Goal: Task Accomplishment & Management: Use online tool/utility

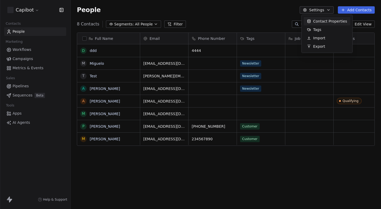
scroll to position [180, 307]
click at [311, 21] on div "Contact Properties" at bounding box center [327, 21] width 47 height 8
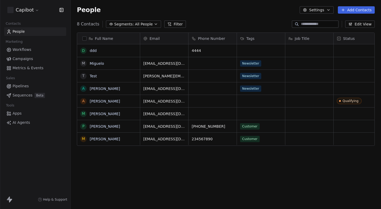
click at [315, 11] on button "Settings" at bounding box center [317, 9] width 34 height 7
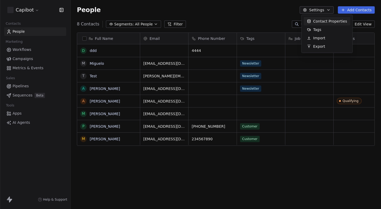
click at [318, 20] on span "Contact Properties" at bounding box center [331, 21] width 34 height 5
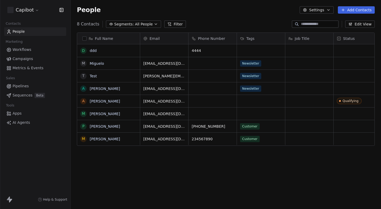
click at [315, 10] on button "Settings" at bounding box center [317, 9] width 34 height 7
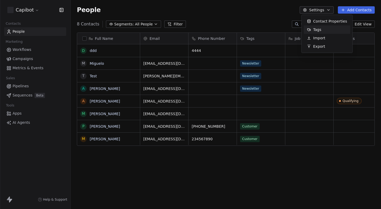
click at [314, 30] on span "Tags" at bounding box center [318, 29] width 8 height 5
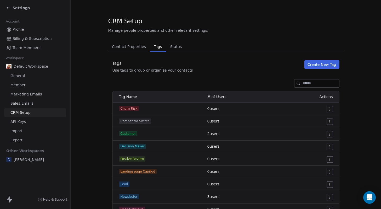
click at [172, 45] on span "Status" at bounding box center [176, 46] width 16 height 7
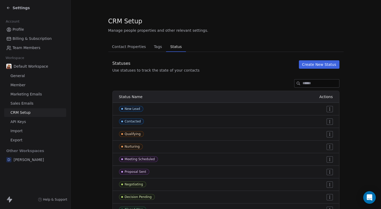
click at [121, 45] on span "Contact Properties" at bounding box center [129, 46] width 38 height 7
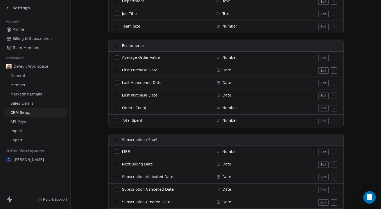
scroll to position [626, 0]
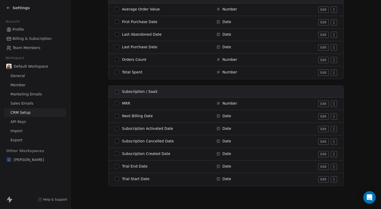
click at [26, 94] on span "Marketing Emails" at bounding box center [25, 93] width 31 height 5
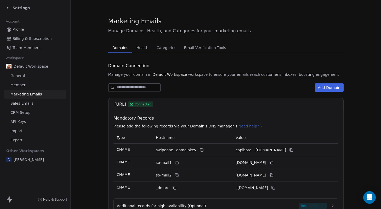
click at [139, 48] on span "Health" at bounding box center [143, 47] width 16 height 7
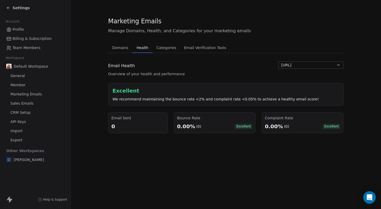
click at [164, 48] on span "Categories" at bounding box center [167, 47] width 24 height 7
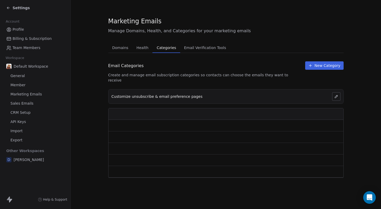
click at [194, 46] on span "Email Verification Tools" at bounding box center [205, 47] width 46 height 7
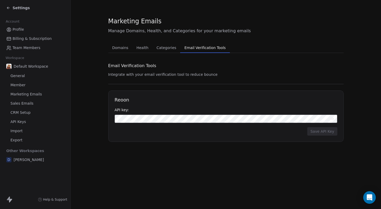
click at [21, 101] on span "Sales Emails" at bounding box center [21, 103] width 23 height 5
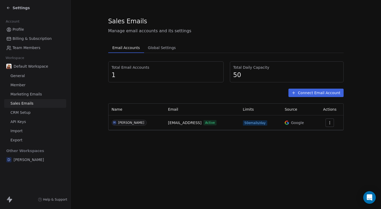
click at [24, 113] on span "CRM Setup" at bounding box center [20, 112] width 20 height 5
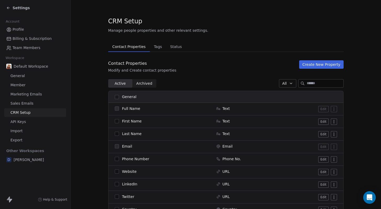
click at [21, 122] on span "API Keys" at bounding box center [17, 121] width 15 height 5
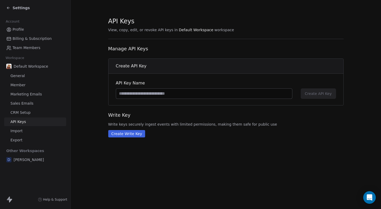
click at [147, 93] on input at bounding box center [204, 93] width 176 height 10
click at [152, 91] on input at bounding box center [204, 93] width 176 height 10
type input "*"
type input "******"
click at [307, 94] on span "Create API Key" at bounding box center [318, 93] width 27 height 5
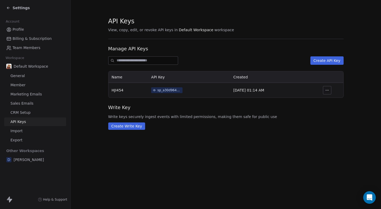
click at [134, 128] on button "Create Write Key" at bounding box center [126, 125] width 37 height 7
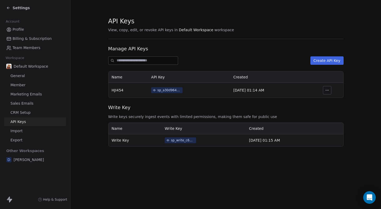
click at [329, 90] on icon "button" at bounding box center [327, 90] width 4 height 4
click at [302, 107] on span "Write Key" at bounding box center [226, 107] width 236 height 7
click at [83, 112] on section "API Keys View, copy, edit, or revoke API keys in Default Workspace workspace Ma…" at bounding box center [226, 81] width 311 height 163
click at [10, 9] on div "Settings" at bounding box center [18, 7] width 24 height 5
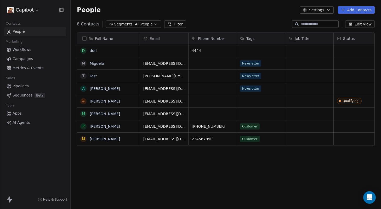
scroll to position [180, 307]
click at [23, 49] on span "Workflows" at bounding box center [22, 49] width 19 height 5
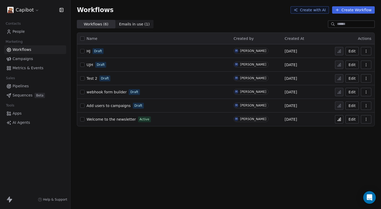
click at [354, 10] on button "Create Workflow" at bounding box center [354, 9] width 43 height 7
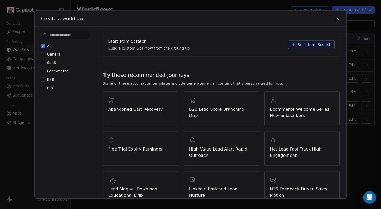
click at [45, 47] on button "All" at bounding box center [43, 45] width 4 height 5
click at [44, 46] on button "All" at bounding box center [43, 45] width 4 height 5
click at [294, 46] on button "Build from Scratch" at bounding box center [312, 44] width 47 height 8
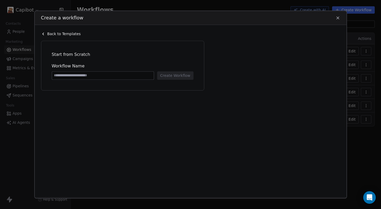
click at [126, 75] on input at bounding box center [103, 75] width 102 height 8
type input "***"
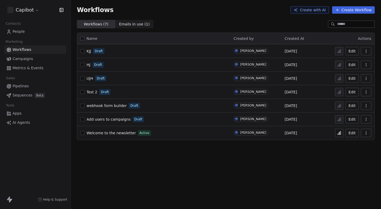
click at [34, 67] on span "Metrics & Events" at bounding box center [28, 67] width 31 height 5
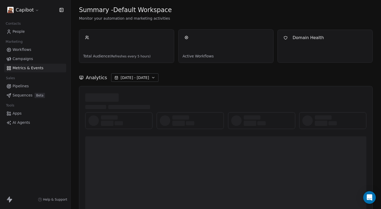
click at [20, 110] on link "Apps" at bounding box center [35, 113] width 62 height 9
click at [20, 112] on span "Apps" at bounding box center [17, 112] width 9 height 5
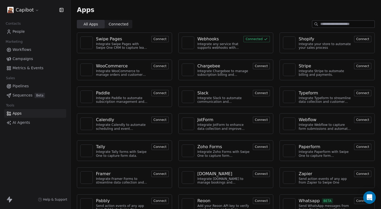
click at [120, 25] on span "Connected" at bounding box center [119, 23] width 20 height 5
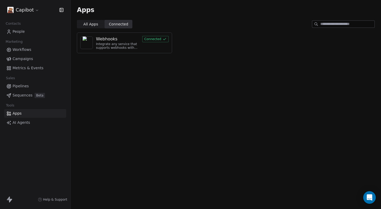
click at [90, 24] on span "All Apps" at bounding box center [91, 23] width 15 height 5
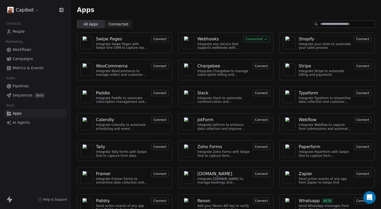
click at [234, 38] on div "Webhooks" at bounding box center [219, 39] width 43 height 6
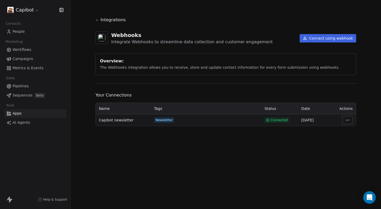
click at [319, 40] on button "Connect using webhook" at bounding box center [328, 38] width 57 height 8
click at [327, 38] on button "Connect using webhook" at bounding box center [328, 38] width 57 height 8
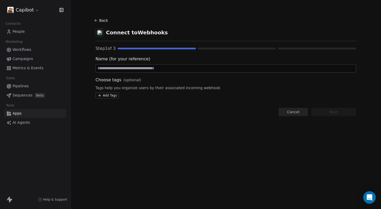
click at [297, 113] on button "Cancel" at bounding box center [294, 112] width 30 height 8
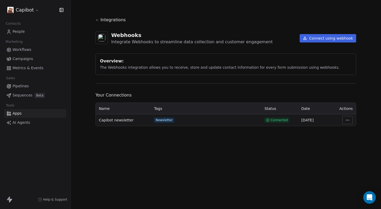
click at [19, 95] on span "Sequences" at bounding box center [23, 94] width 20 height 5
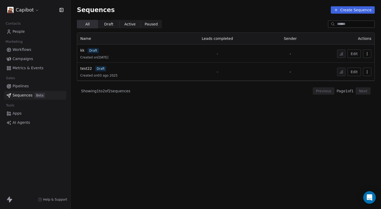
click at [337, 10] on icon at bounding box center [336, 10] width 4 height 4
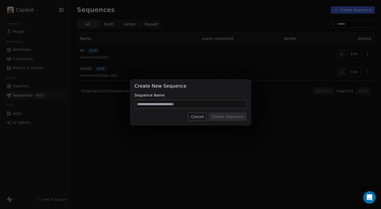
click at [224, 104] on input at bounding box center [191, 104] width 112 height 8
type input "******"
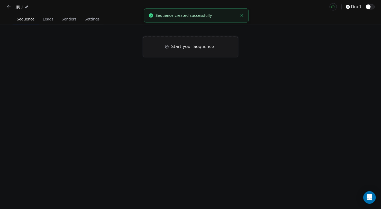
click at [173, 45] on span "Start your Sequence" at bounding box center [192, 46] width 43 height 6
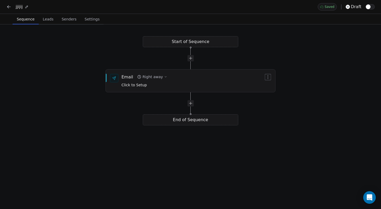
click at [173, 43] on div "Start of Sequence Email Right away Click to Setup End of Sequence" at bounding box center [190, 116] width 381 height 184
click at [163, 71] on div "Email Right away Click to Setup" at bounding box center [191, 81] width 170 height 22
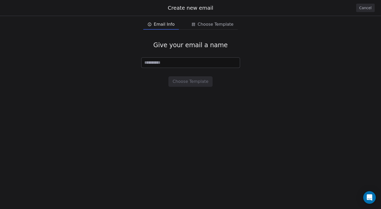
click at [368, 6] on button "Cancel" at bounding box center [366, 8] width 19 height 8
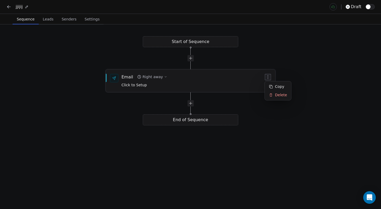
click at [269, 77] on icon "button" at bounding box center [268, 77] width 4 height 4
click at [293, 59] on html "jjijij draft Sequence Sequence Leads Leads Senders Senders Settings Settings St…" at bounding box center [190, 104] width 381 height 209
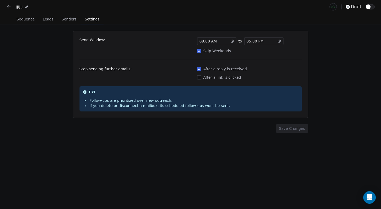
click at [88, 22] on span "Settings" at bounding box center [92, 18] width 19 height 7
click at [67, 20] on span "Senders" at bounding box center [69, 18] width 19 height 7
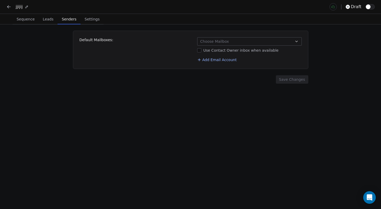
click at [7, 6] on icon at bounding box center [8, 6] width 5 height 5
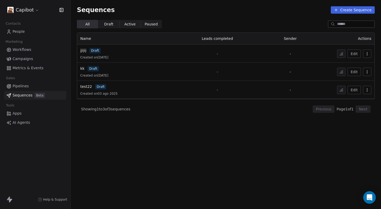
click at [29, 87] on link "Pipelines" at bounding box center [35, 86] width 62 height 9
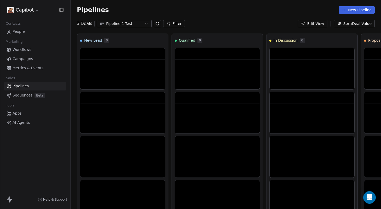
click at [32, 67] on span "Metrics & Events" at bounding box center [28, 67] width 31 height 5
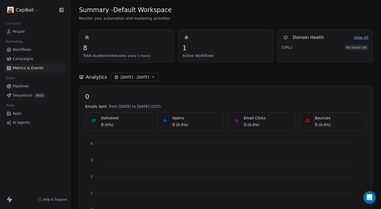
click at [25, 102] on div "Tools" at bounding box center [35, 105] width 62 height 7
click at [28, 50] on span "Workflows" at bounding box center [22, 49] width 19 height 5
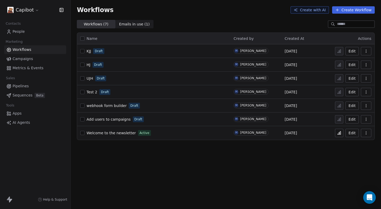
click at [346, 14] on div "Workflows Create with AI Create Workflow" at bounding box center [226, 10] width 311 height 20
click at [346, 10] on button "Create Workflow" at bounding box center [354, 9] width 43 height 7
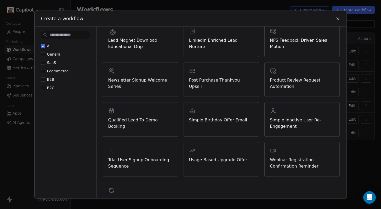
scroll to position [148, 0]
click at [53, 63] on span "SaaS" at bounding box center [51, 62] width 9 height 4
click at [45, 63] on button "SaaS" at bounding box center [43, 62] width 4 height 5
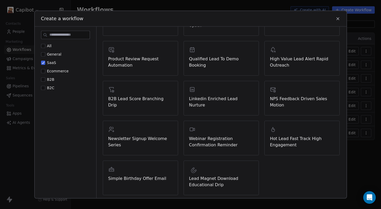
scroll to position [131, 0]
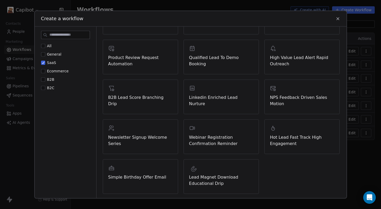
click at [43, 62] on button "SaaS" at bounding box center [43, 62] width 4 height 5
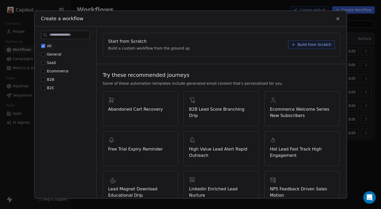
click at [44, 52] on button "General" at bounding box center [43, 54] width 4 height 5
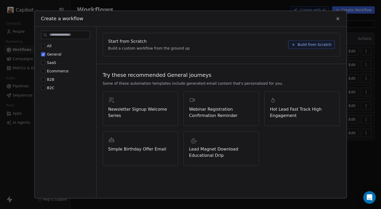
click at [43, 47] on button "All" at bounding box center [43, 45] width 4 height 5
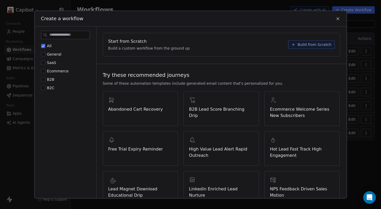
click at [45, 45] on button "All" at bounding box center [43, 45] width 4 height 5
click at [292, 44] on icon at bounding box center [294, 44] width 4 height 4
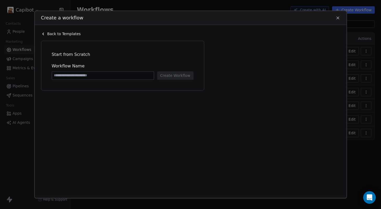
click at [141, 76] on input at bounding box center [103, 75] width 102 height 8
type input "****"
click at [184, 78] on button "Create Workflow" at bounding box center [175, 75] width 36 height 8
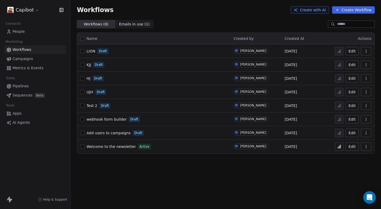
click at [81, 50] on button "button" at bounding box center [82, 51] width 4 height 4
click at [81, 60] on td "KJJ Draft" at bounding box center [153, 65] width 153 height 14
click at [81, 65] on button "button" at bounding box center [82, 65] width 4 height 4
click at [82, 77] on button "button" at bounding box center [82, 78] width 4 height 4
click at [83, 87] on td "UJH Draft" at bounding box center [153, 92] width 153 height 14
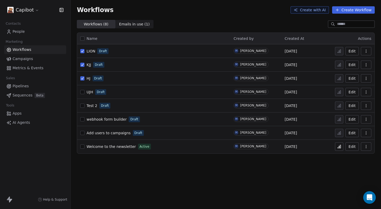
click at [83, 92] on button "button" at bounding box center [82, 92] width 4 height 4
click at [83, 102] on div "Test 2 Draft" at bounding box center [153, 105] width 147 height 7
click at [83, 106] on button "button" at bounding box center [82, 105] width 4 height 4
click at [350, 12] on button "Create Workflow" at bounding box center [354, 9] width 43 height 7
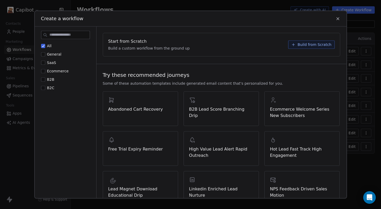
click at [169, 49] on span "Build a custom workflow from the ground up" at bounding box center [149, 48] width 82 height 5
click at [293, 43] on icon at bounding box center [294, 44] width 4 height 4
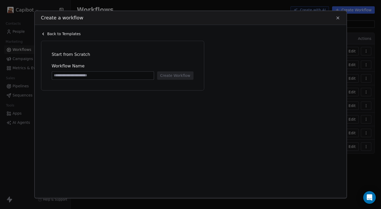
click at [134, 77] on input at bounding box center [103, 75] width 102 height 8
type input "*****"
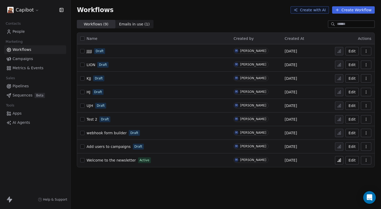
click at [19, 112] on span "Apps" at bounding box center [17, 112] width 9 height 5
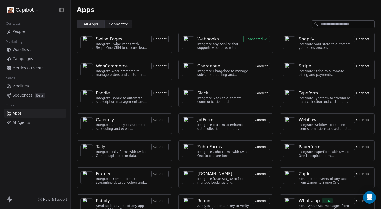
click at [158, 39] on button "Connect" at bounding box center [160, 39] width 17 height 6
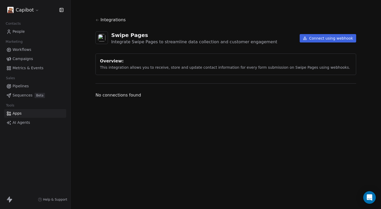
click at [23, 60] on span "Campaigns" at bounding box center [23, 58] width 20 height 5
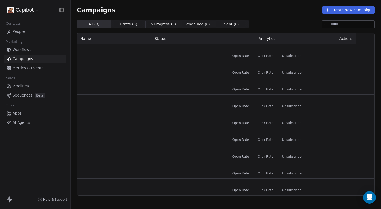
click at [28, 50] on span "Workflows" at bounding box center [22, 49] width 19 height 5
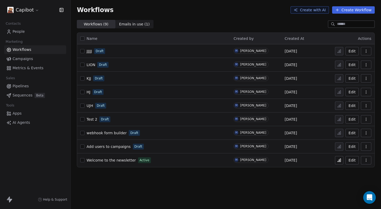
click at [23, 74] on div "Contacts People Marketing Workflows Campaigns Metrics & Events Sales Pipelines …" at bounding box center [35, 73] width 70 height 107
click at [26, 68] on span "Metrics & Events" at bounding box center [28, 67] width 31 height 5
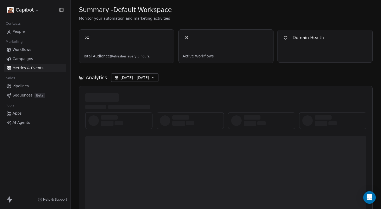
click at [22, 85] on span "Pipelines" at bounding box center [21, 85] width 16 height 5
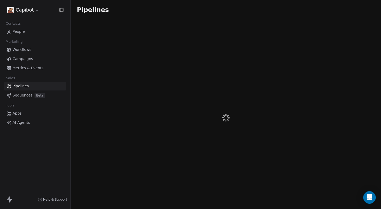
click at [21, 95] on span "Sequences" at bounding box center [23, 94] width 20 height 5
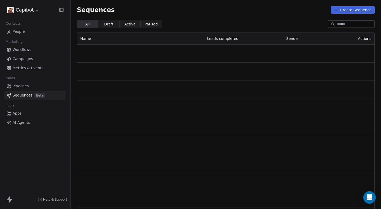
click at [16, 116] on link "Apps" at bounding box center [35, 113] width 62 height 9
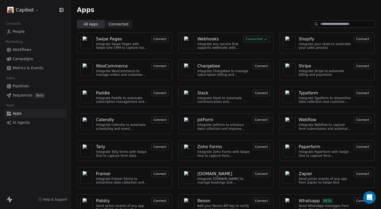
click at [16, 123] on span "AI Agents" at bounding box center [22, 122] width 18 height 5
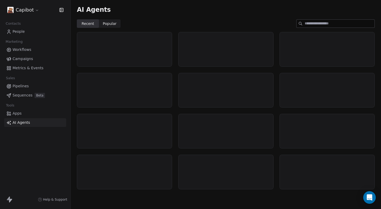
click at [17, 115] on span "Apps" at bounding box center [17, 112] width 9 height 5
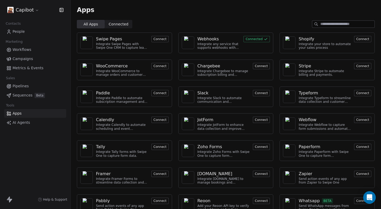
click at [20, 68] on span "Metrics & Events" at bounding box center [28, 67] width 31 height 5
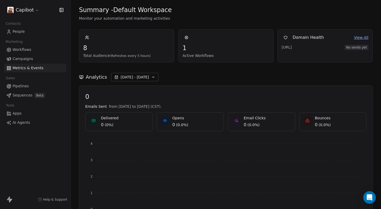
click at [18, 60] on span "Campaigns" at bounding box center [23, 58] width 20 height 5
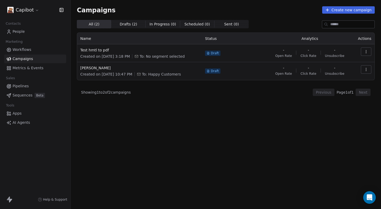
click at [29, 52] on span "Workflows" at bounding box center [22, 49] width 19 height 5
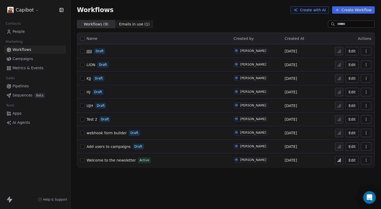
click at [314, 10] on button "Create with AI" at bounding box center [310, 9] width 38 height 7
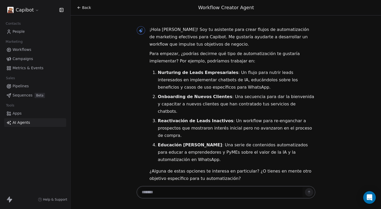
click at [153, 190] on textarea at bounding box center [221, 192] width 164 height 10
type textarea "*"
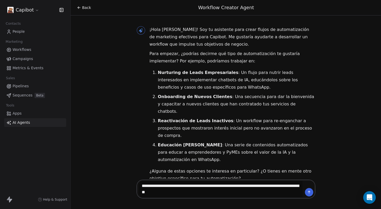
type textarea "**********"
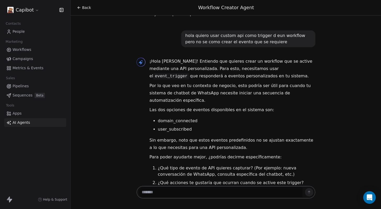
scroll to position [165, 0]
